Goal: Find specific page/section: Find specific page/section

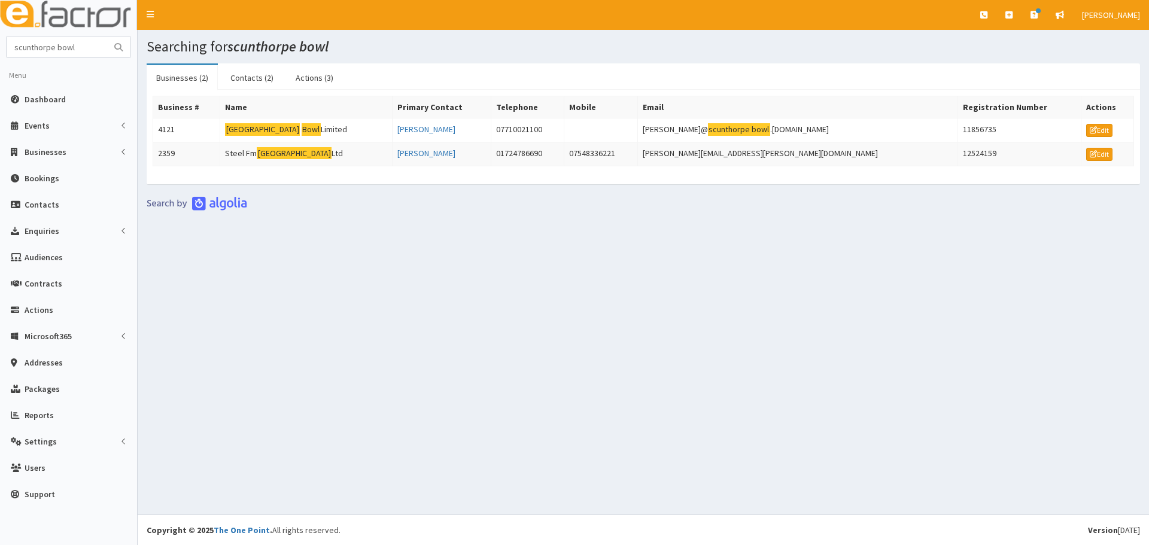
click at [0, 51] on section "scunthorpe bowl Menu Dashboard Events Events" at bounding box center [68, 274] width 137 height 477
type input "[PERSON_NAME] QHSE Consultancy Services Ltd"
click at [106, 36] on button "submit" at bounding box center [118, 46] width 24 height 21
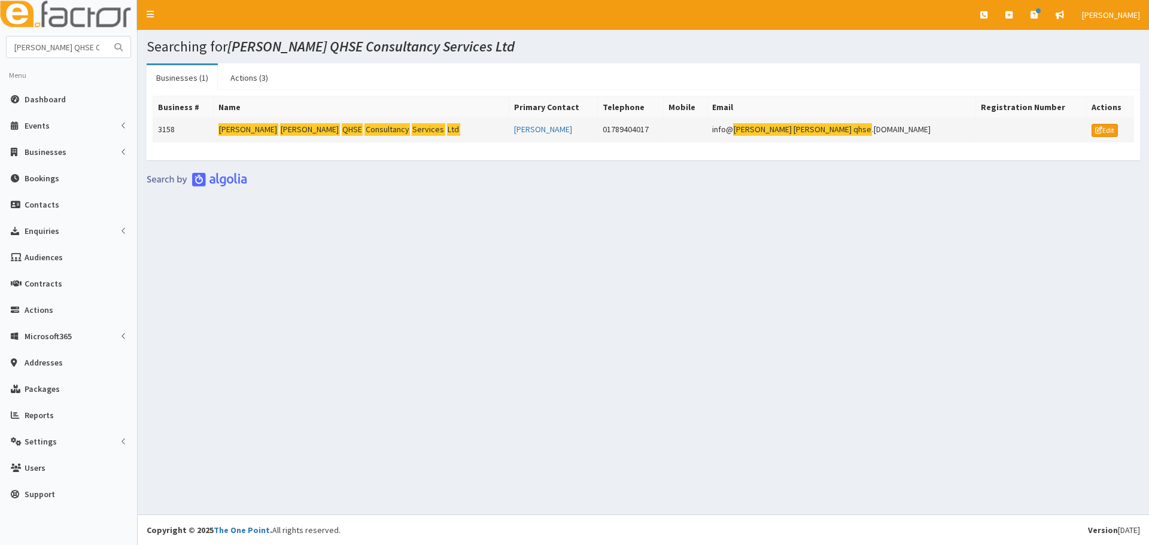
click at [258, 127] on mark "Graham" at bounding box center [248, 129] width 60 height 13
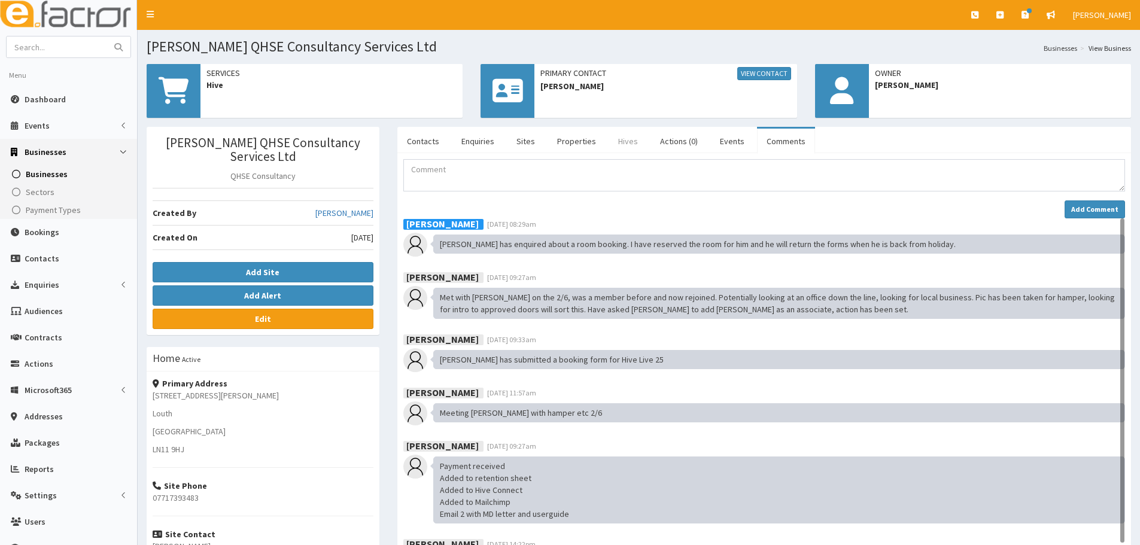
click at [623, 135] on link "Hives" at bounding box center [627, 141] width 39 height 25
